Goal: Check status: Check status

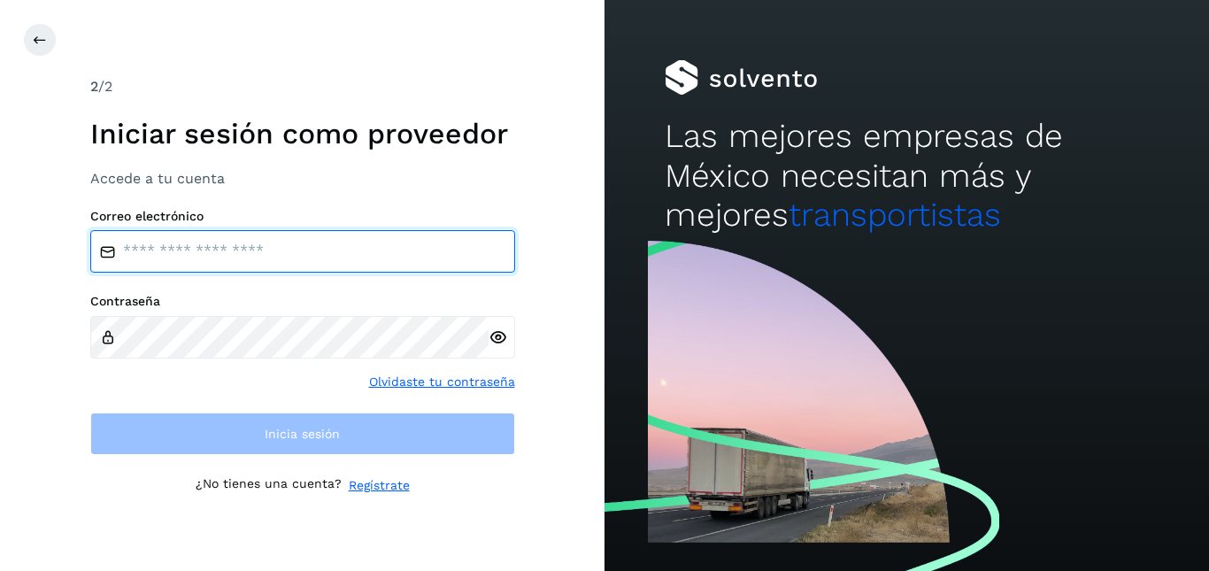
click at [318, 257] on input "email" at bounding box center [302, 251] width 425 height 42
type input "**********"
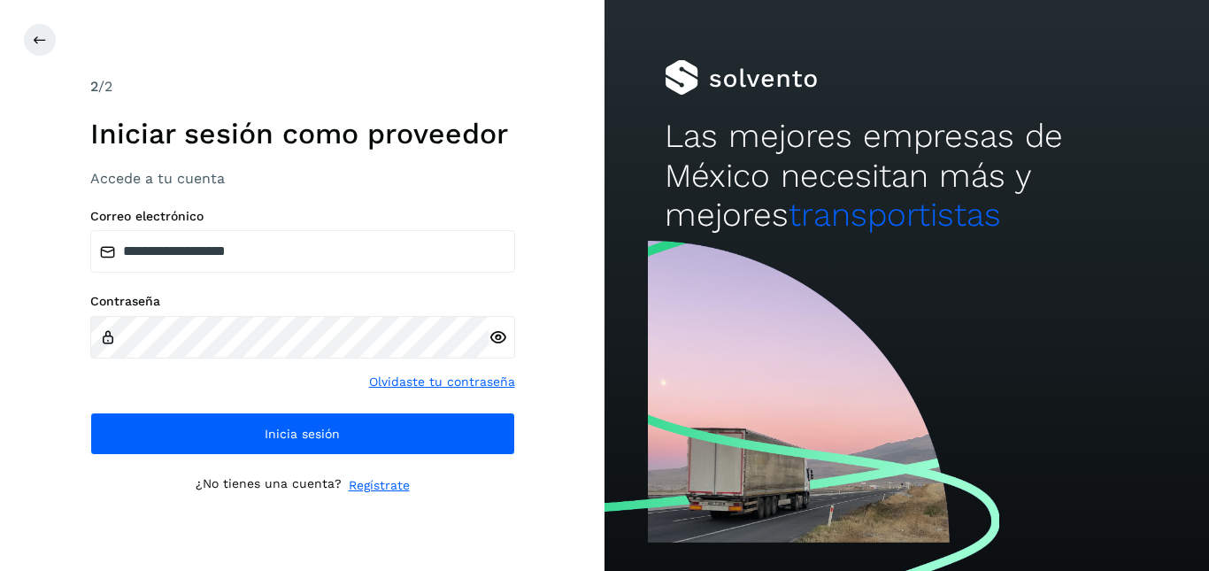
click at [509, 333] on div at bounding box center [502, 337] width 27 height 42
click at [505, 334] on icon at bounding box center [498, 337] width 19 height 19
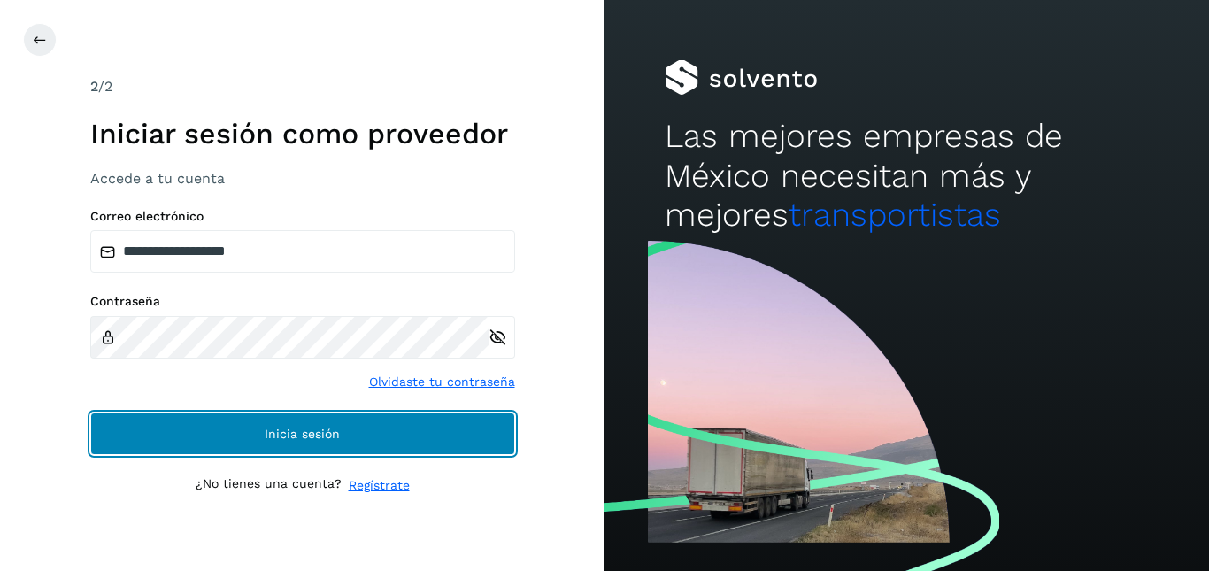
click at [328, 435] on span "Inicia sesión" at bounding box center [302, 434] width 75 height 12
click at [308, 428] on span "Inicia sesión" at bounding box center [302, 434] width 75 height 12
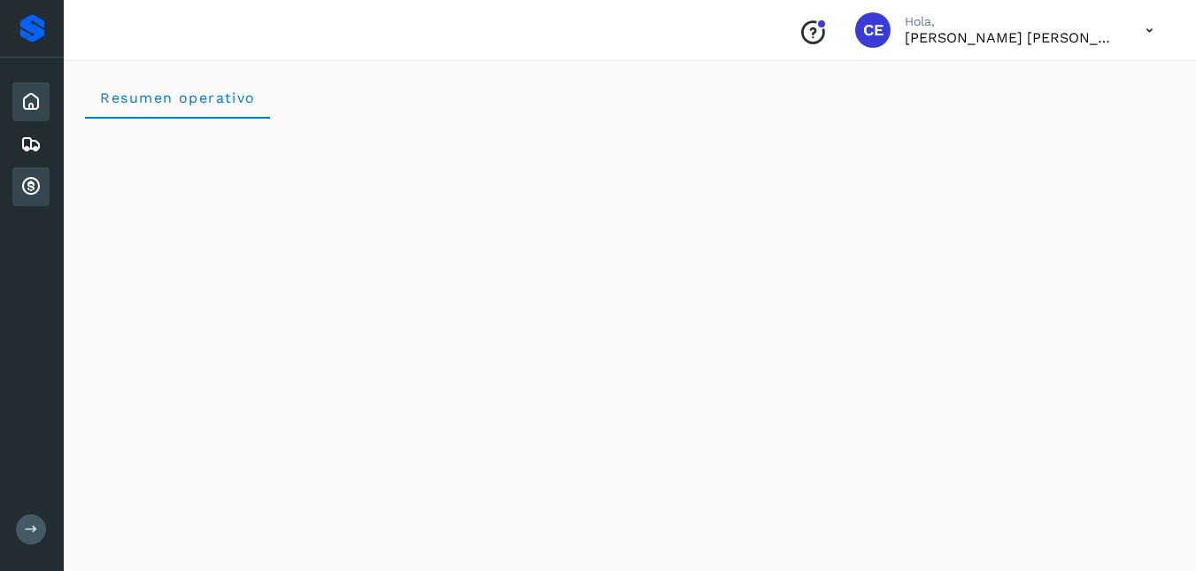
click at [24, 180] on icon at bounding box center [30, 186] width 21 height 21
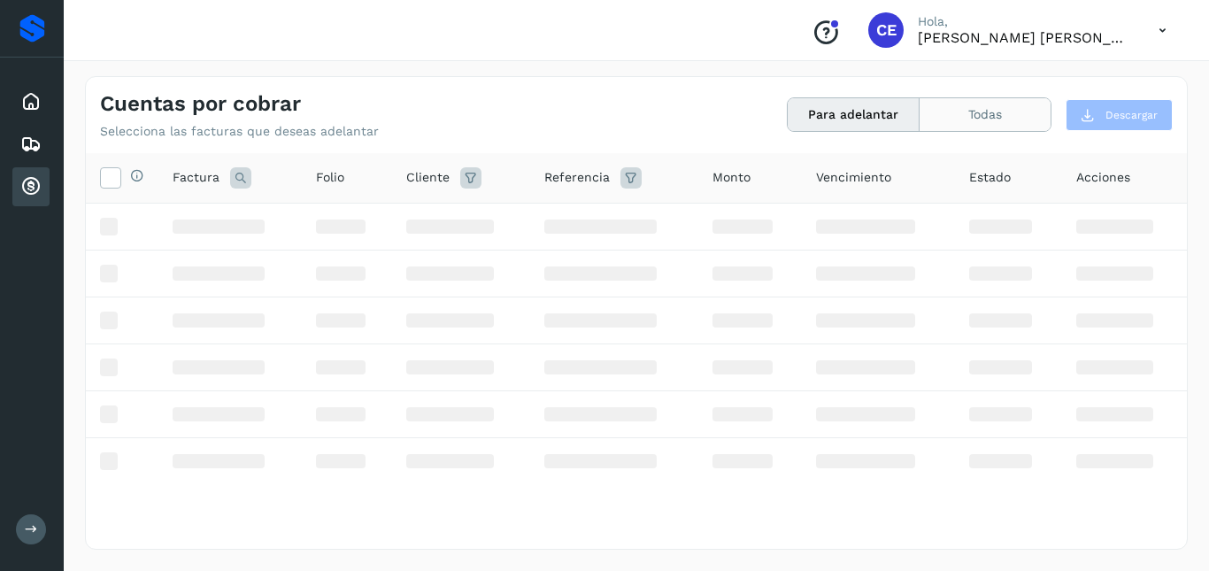
click at [1027, 120] on button "Todas" at bounding box center [985, 114] width 131 height 33
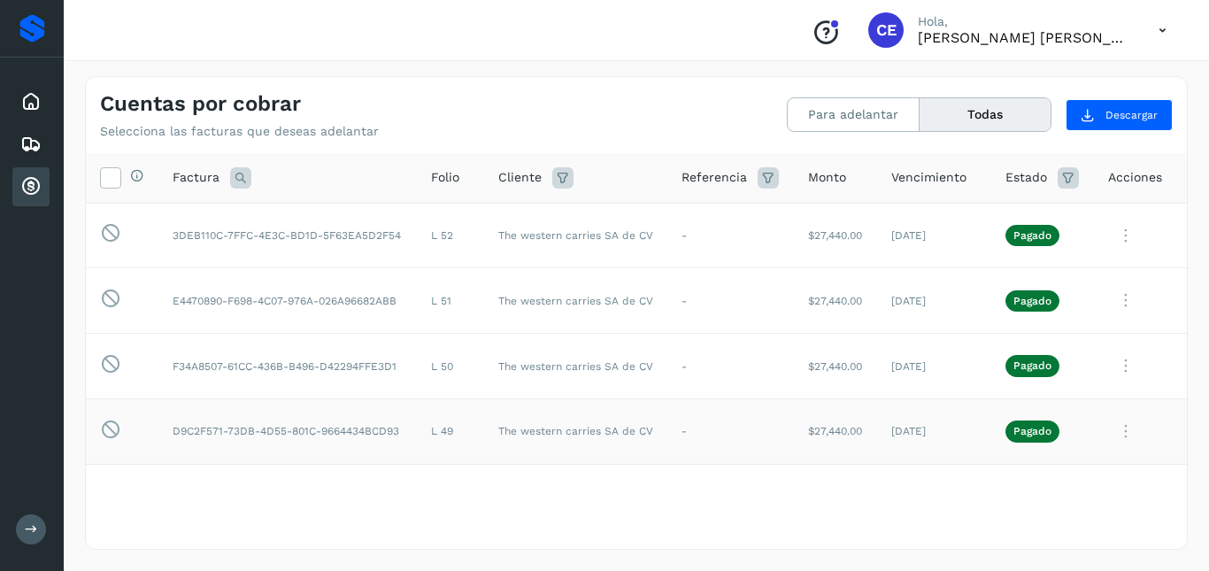
click at [1028, 424] on span "Pagado" at bounding box center [1033, 430] width 54 height 21
click at [1114, 427] on icon at bounding box center [1125, 431] width 35 height 36
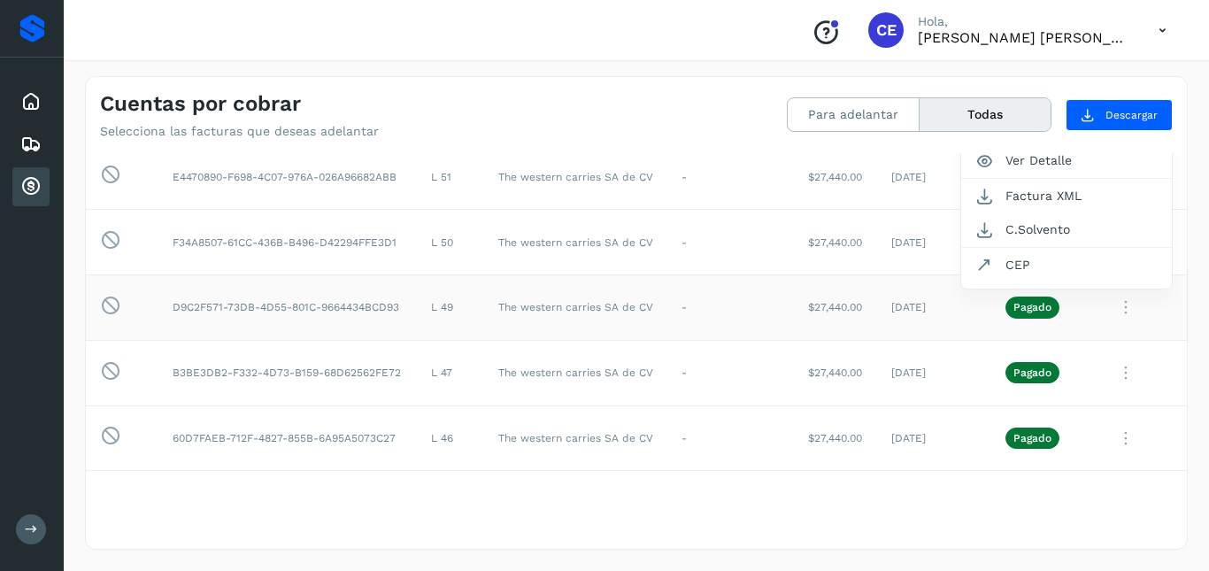
click at [853, 500] on div at bounding box center [604, 285] width 1209 height 571
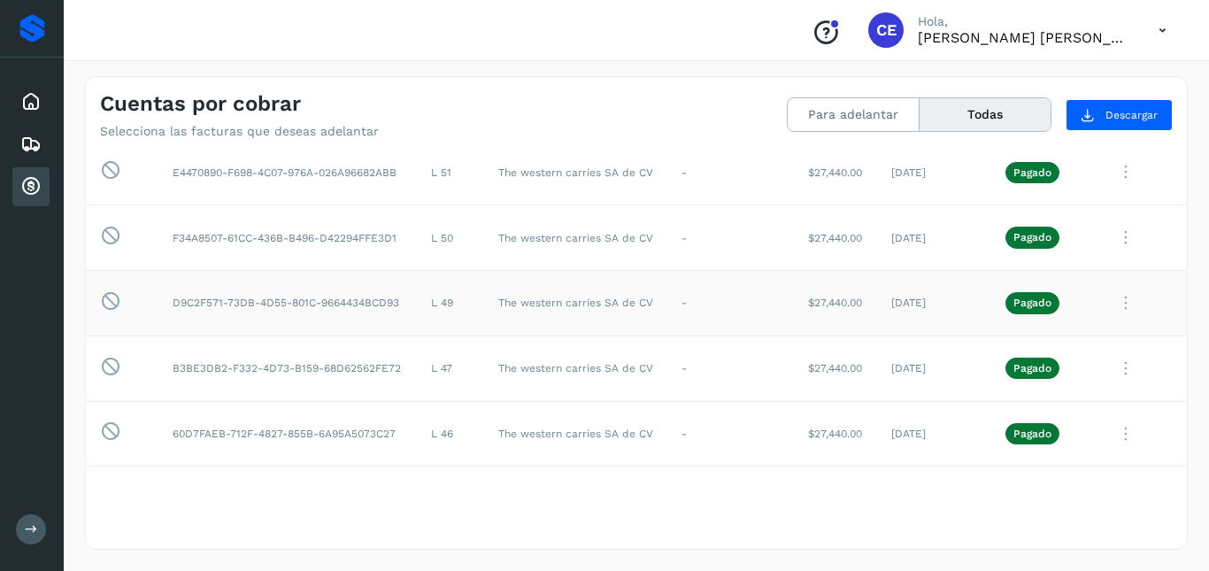
scroll to position [0, 0]
